Goal: Task Accomplishment & Management: Manage account settings

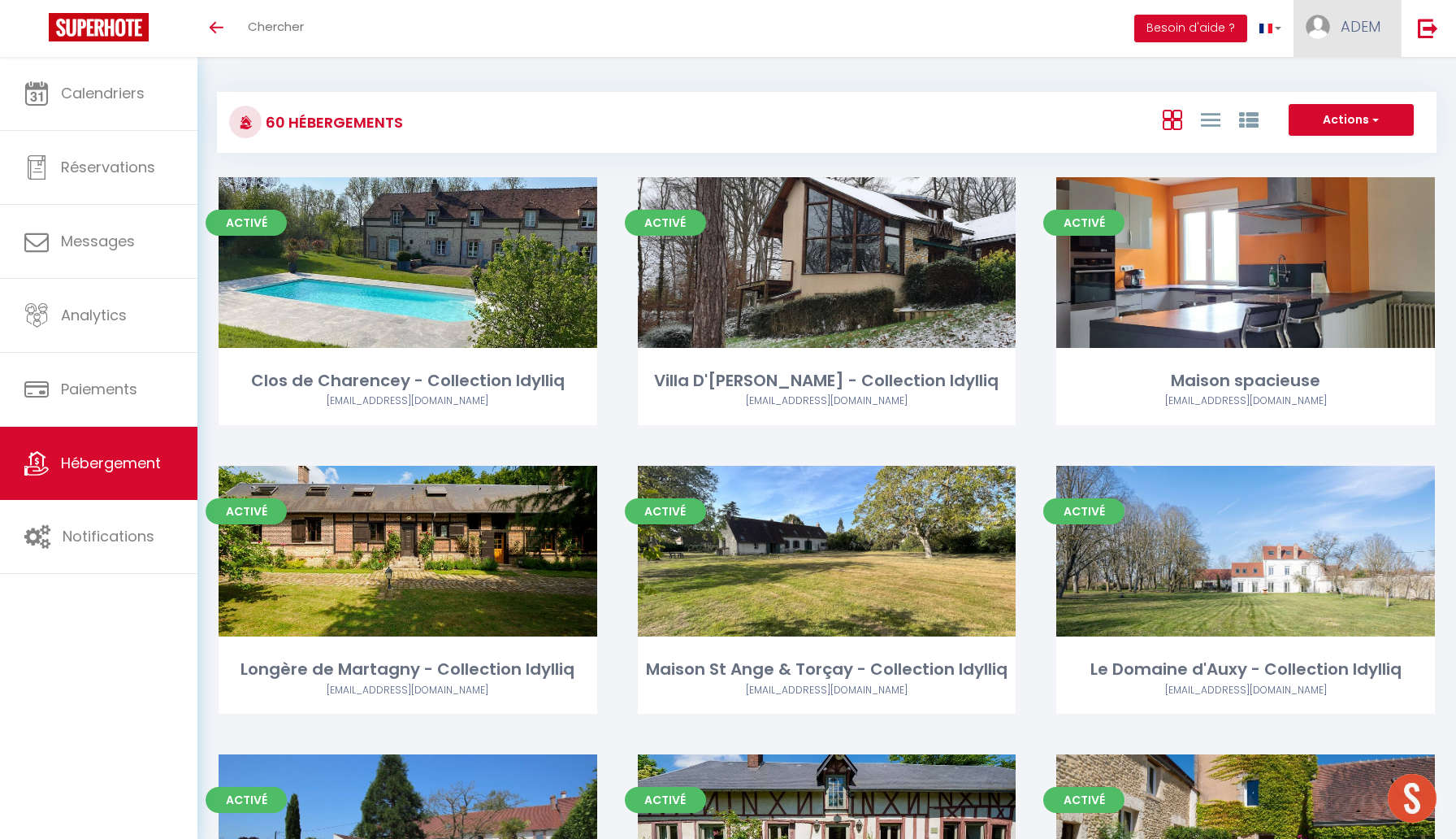
click at [1350, 42] on link "ADEM" at bounding box center [1347, 28] width 107 height 57
click at [1299, 90] on link "Paramètres" at bounding box center [1336, 81] width 120 height 28
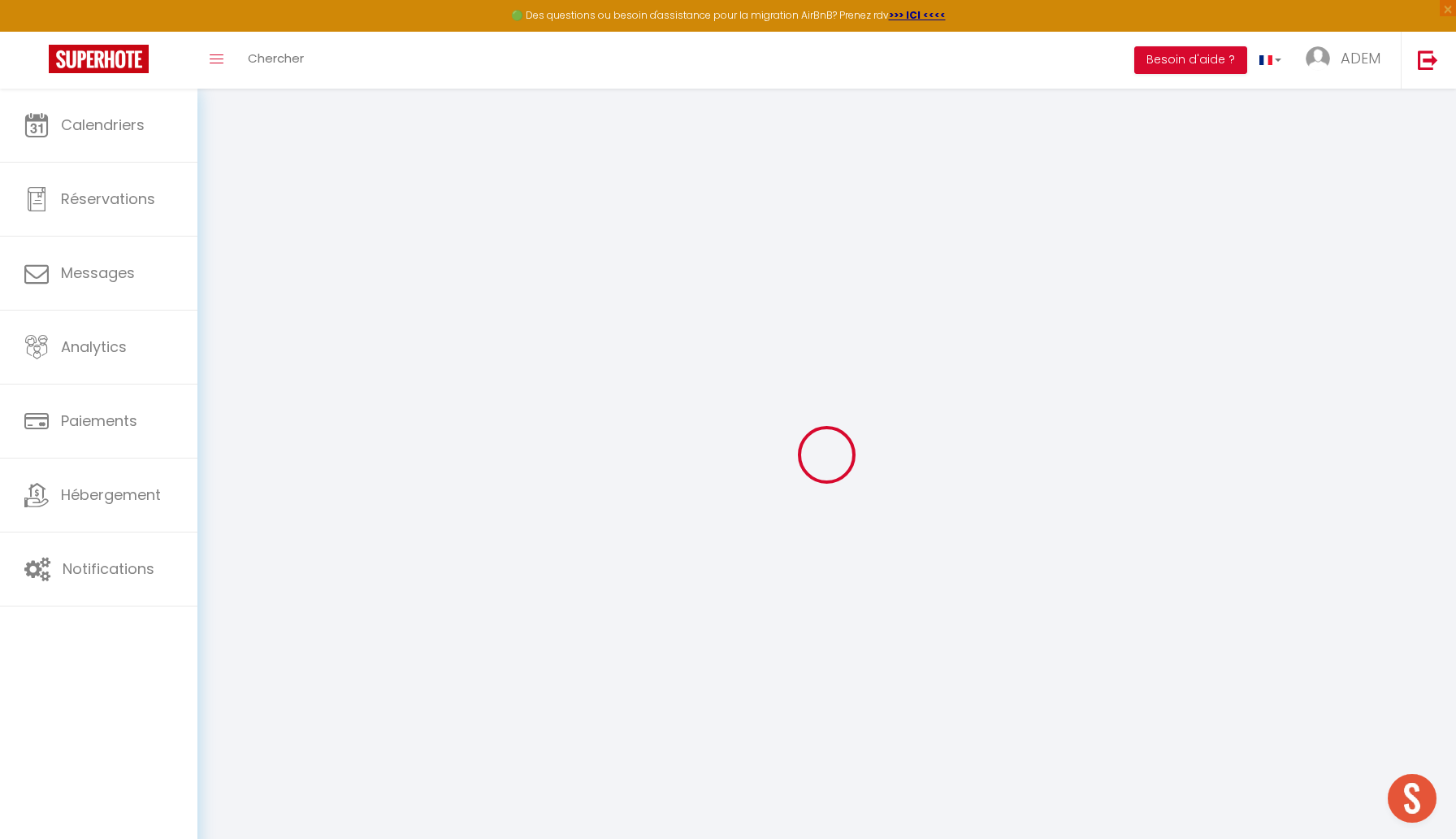
type input "hBSAF91ToYAUejM43MAsFJhra"
type input "CzmcAfIzyme70kT9pew7UOE3I"
type input "[URL][DOMAIN_NAME]"
select select "fr"
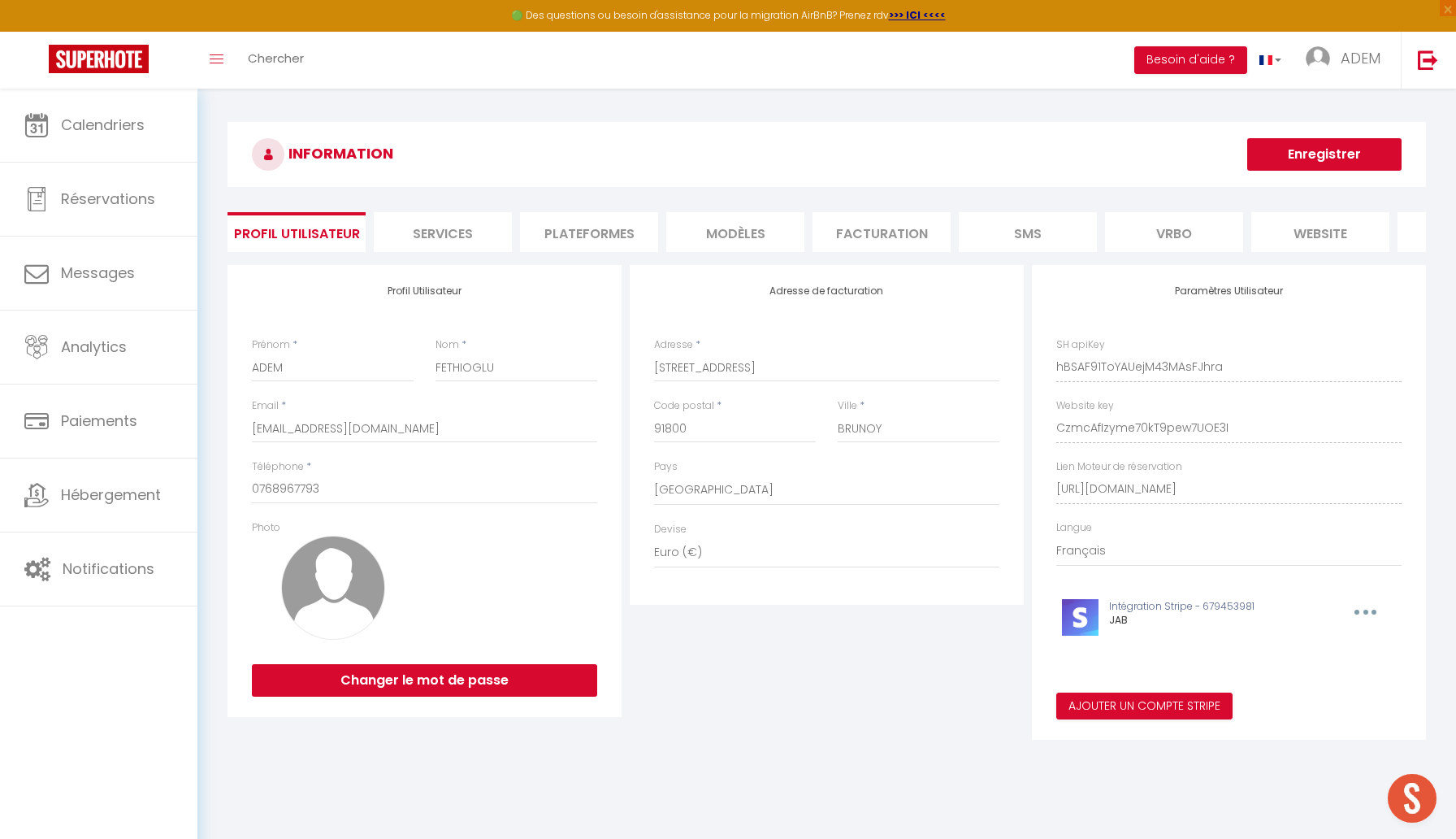
scroll to position [0, 118]
click at [791, 235] on li "Facturation" at bounding box center [764, 231] width 138 height 40
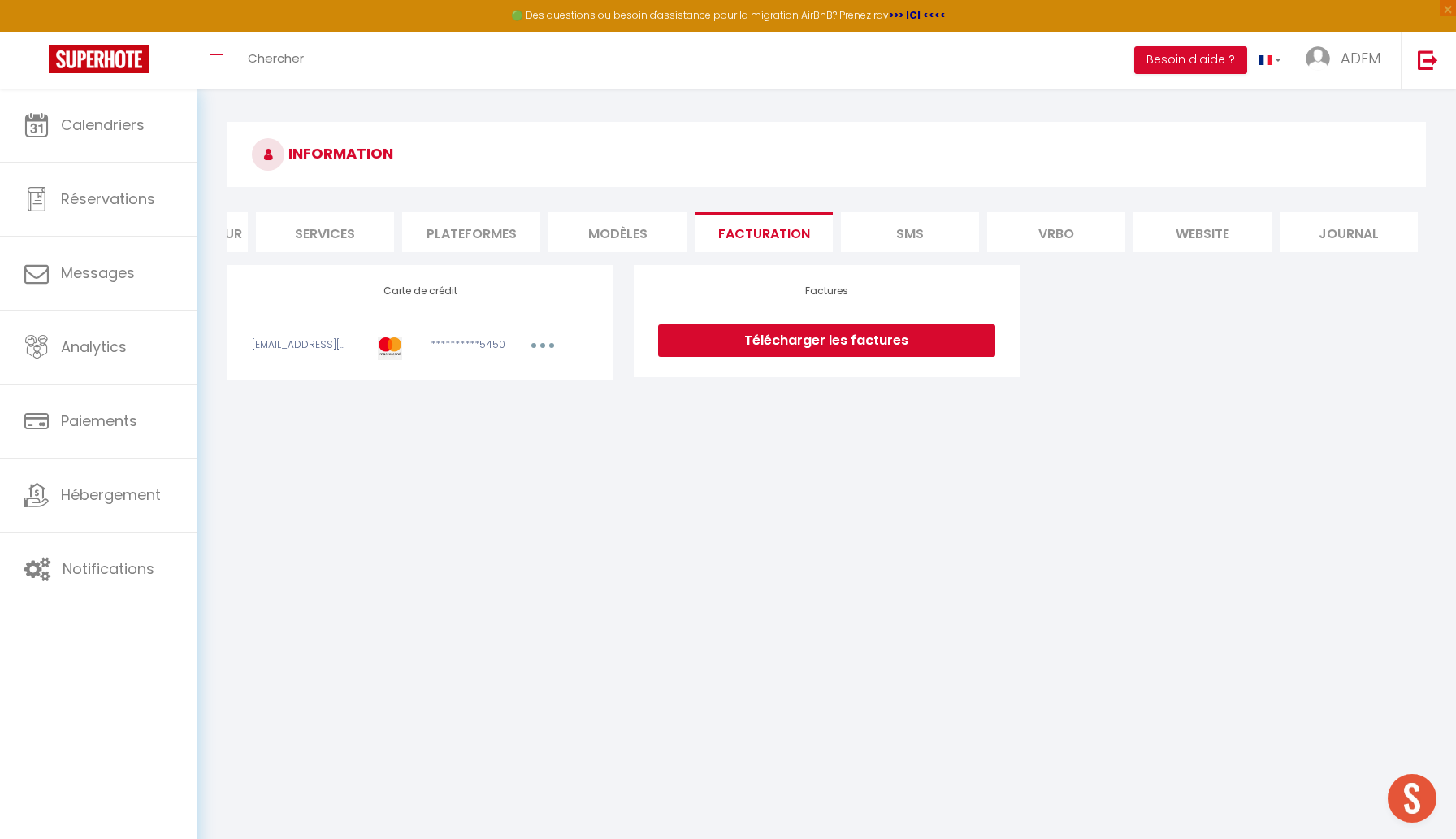
click at [771, 336] on link "Télécharger les factures" at bounding box center [826, 341] width 337 height 33
